Goal: Task Accomplishment & Management: Complete application form

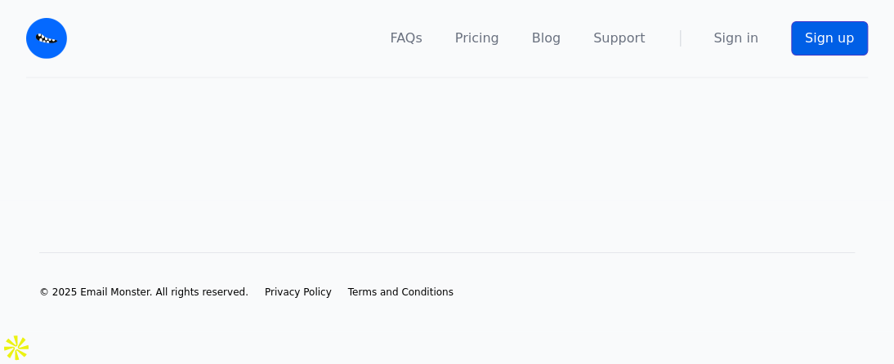
click at [817, 51] on link "Sign up" at bounding box center [829, 38] width 77 height 34
click at [833, 23] on link "Sign up" at bounding box center [829, 38] width 77 height 34
click at [837, 31] on link "Sign up" at bounding box center [829, 38] width 77 height 34
click at [849, 42] on link "Sign up" at bounding box center [829, 38] width 77 height 34
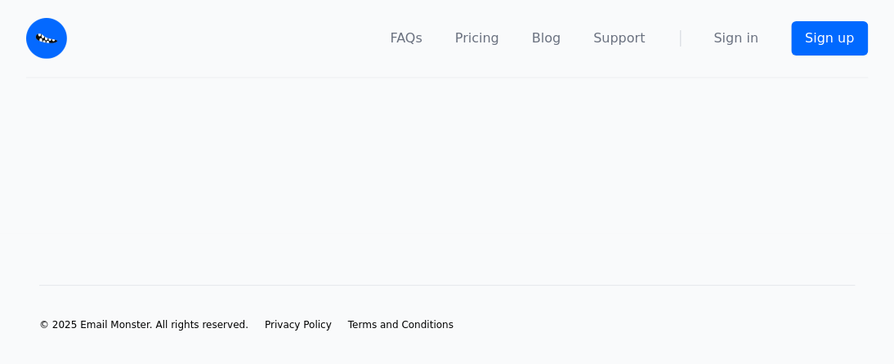
drag, startPoint x: 887, startPoint y: 68, endPoint x: 887, endPoint y: 118, distance: 50.6
click at [880, 118] on body "FAQs Pricing Blog Support Sign in Sign up" at bounding box center [447, 182] width 894 height 364
